Goal: Transaction & Acquisition: Book appointment/travel/reservation

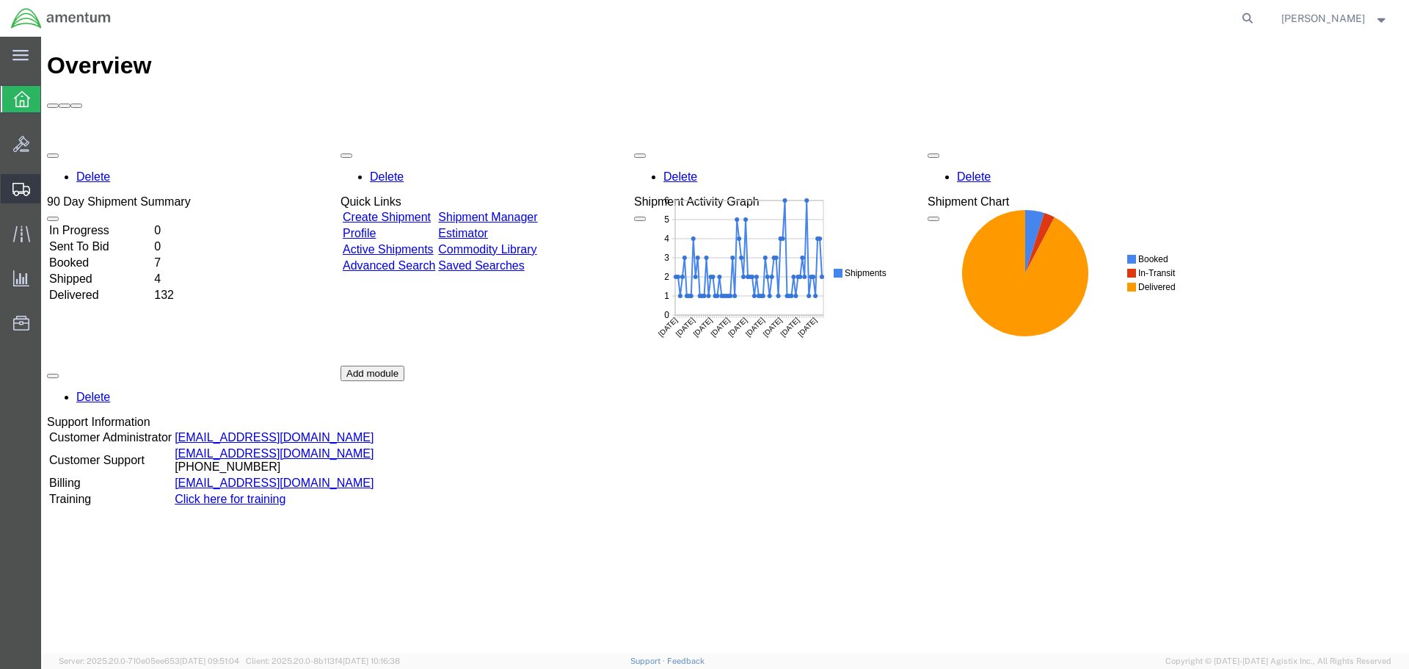
click at [0, 0] on span "Shipment Manager" at bounding box center [0, 0] width 0 height 0
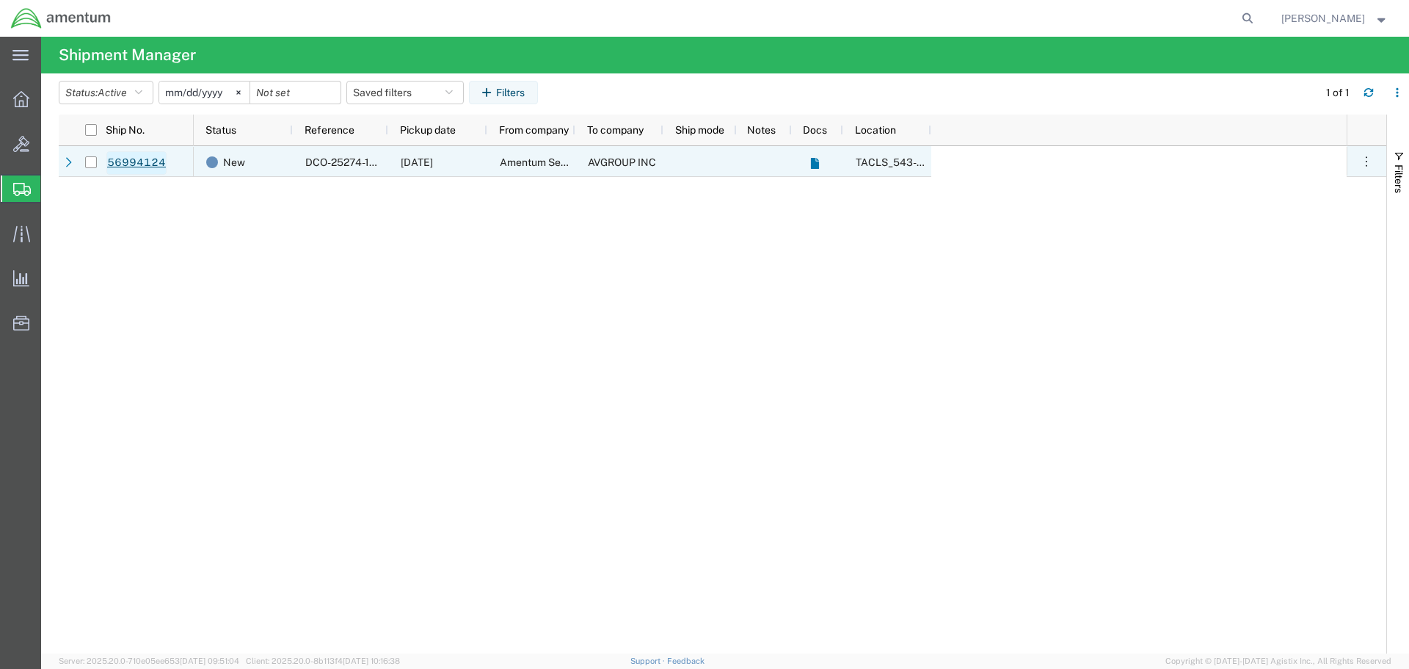
click at [142, 164] on link "56994124" at bounding box center [136, 162] width 60 height 23
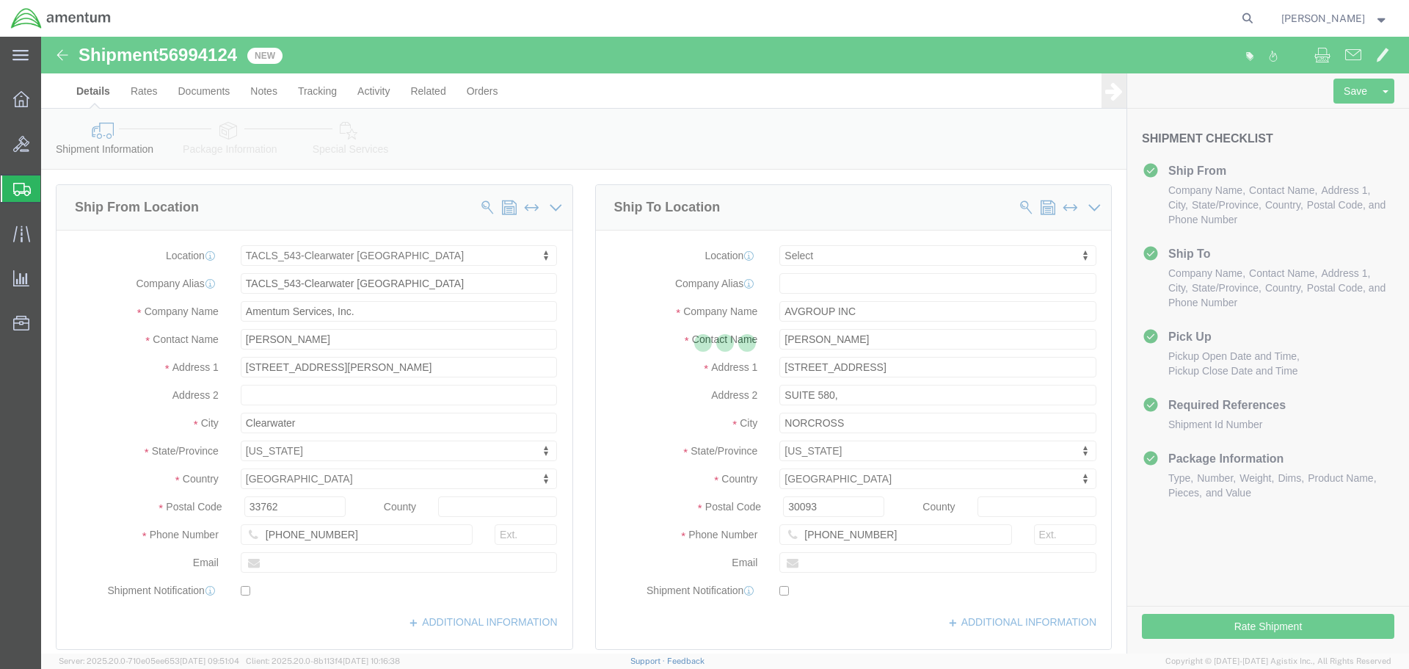
select select "60191"
select select
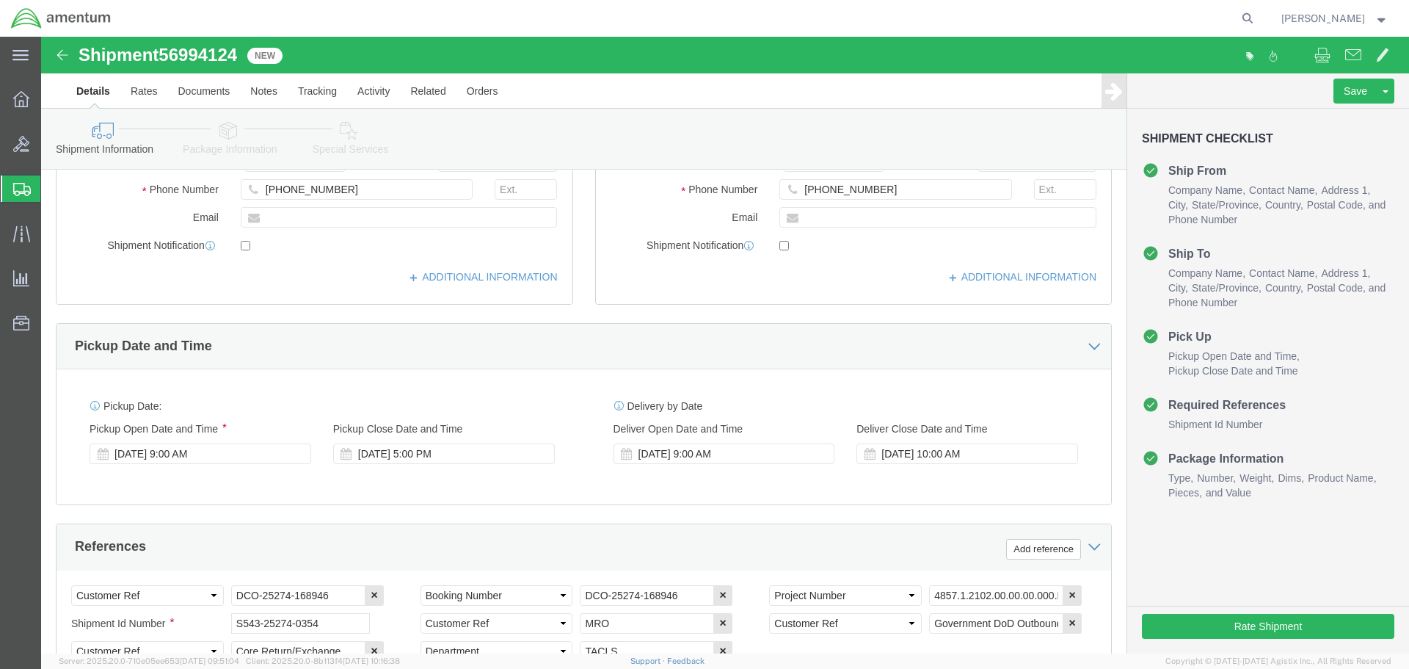
scroll to position [367, 0]
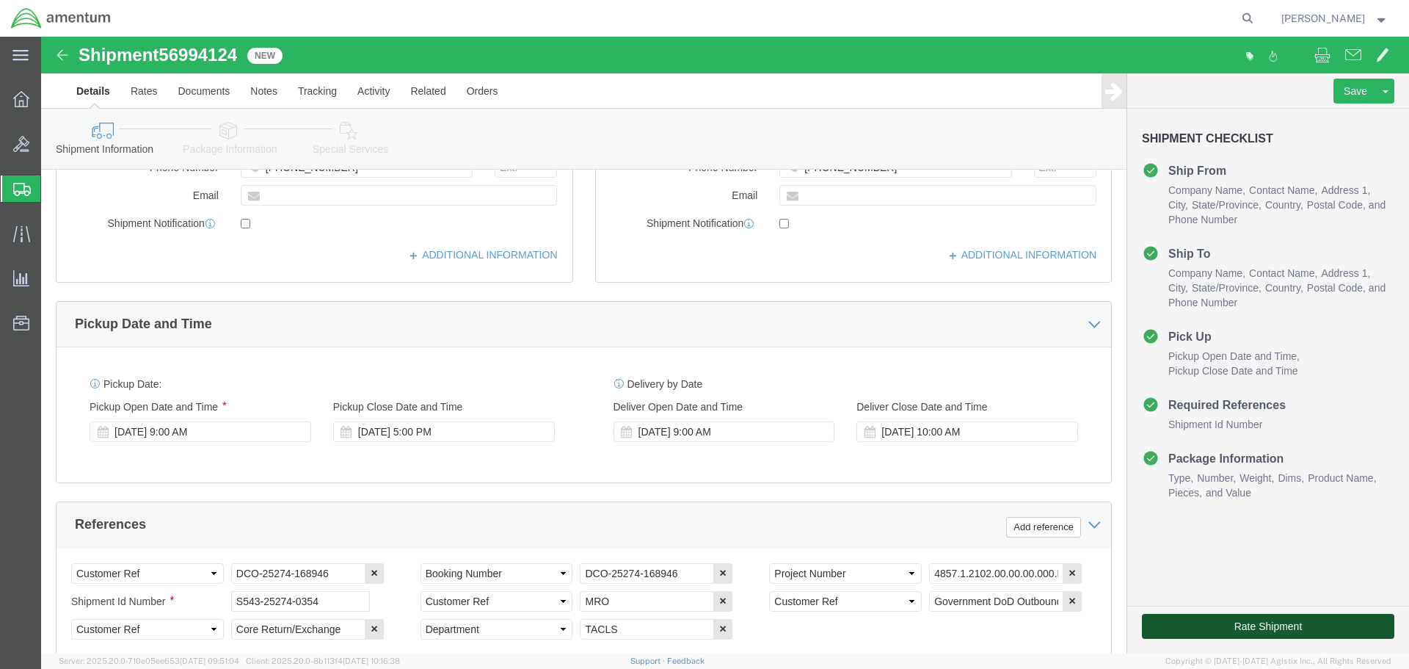
click button "Rate Shipment"
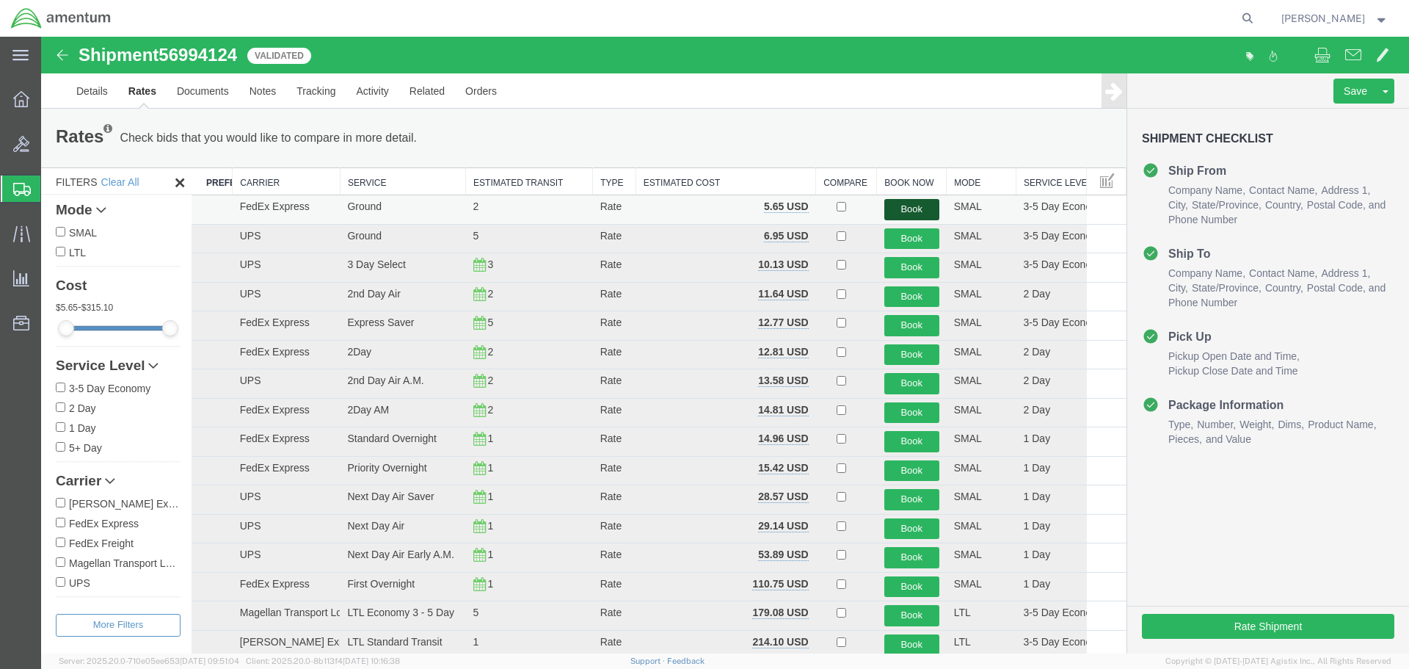
click at [904, 211] on button "Book" at bounding box center [912, 209] width 55 height 21
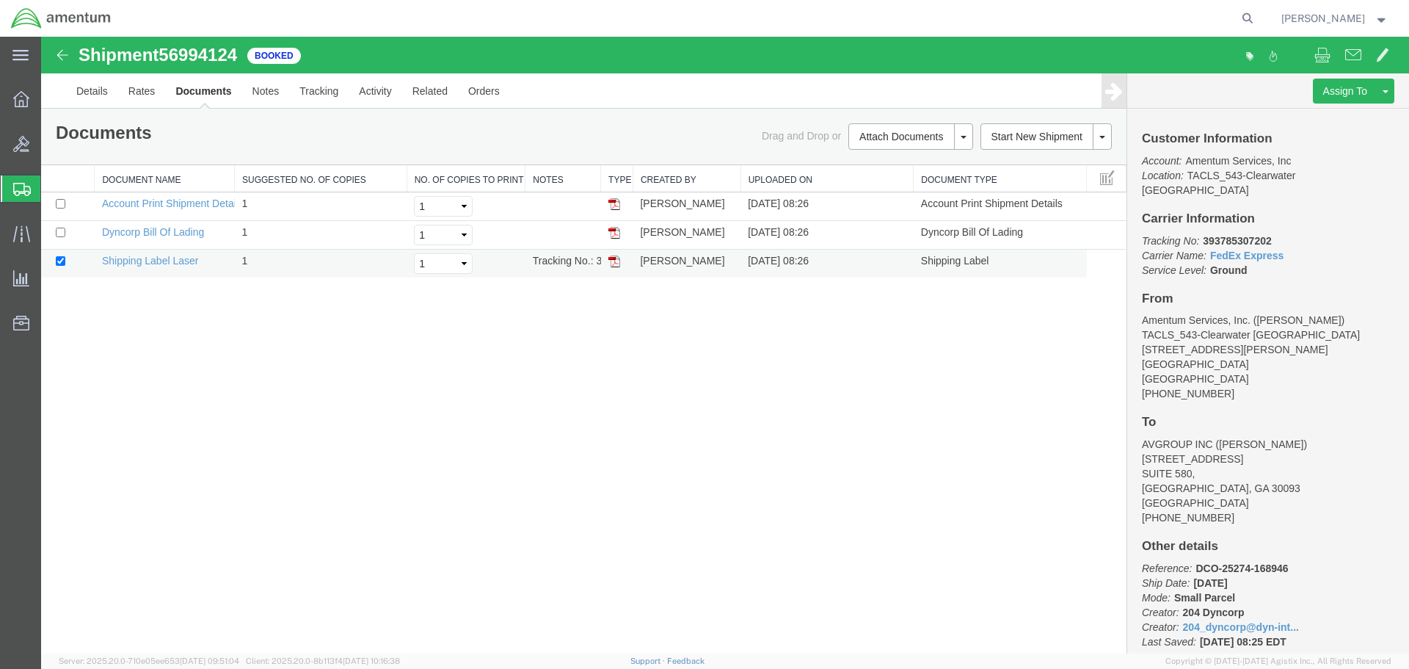
click at [616, 265] on img at bounding box center [615, 261] width 12 height 12
